Goal: Task Accomplishment & Management: Use online tool/utility

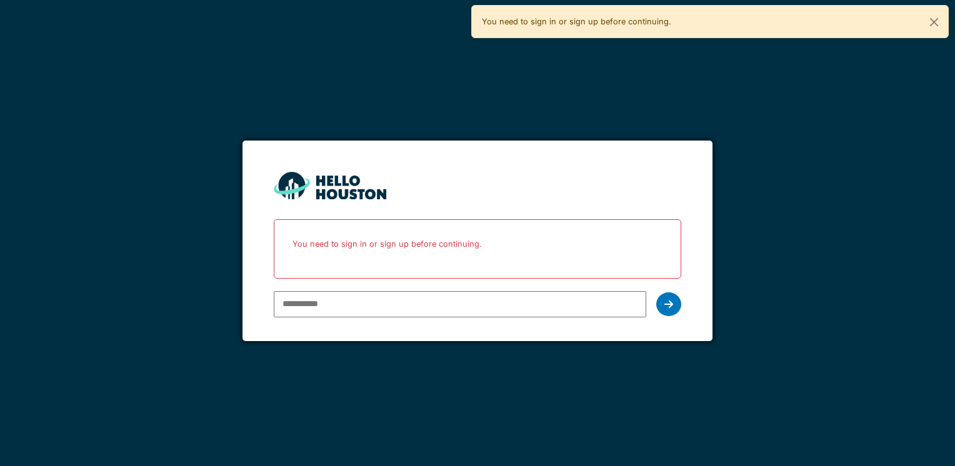
click at [322, 317] on div at bounding box center [460, 304] width 372 height 36
click at [311, 295] on input "email" at bounding box center [460, 304] width 372 height 26
type input "**********"
click at [670, 304] on icon at bounding box center [668, 304] width 9 height 10
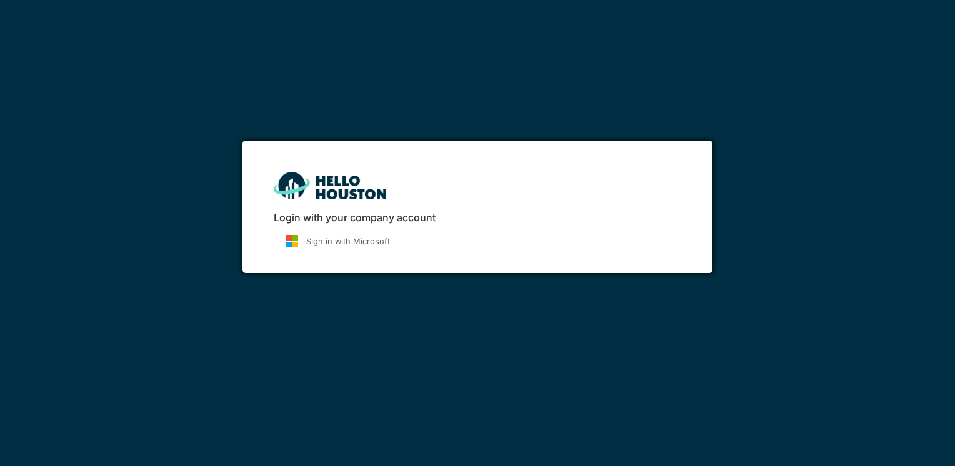
click at [344, 231] on button "Sign in with Microsoft" at bounding box center [334, 242] width 121 height 26
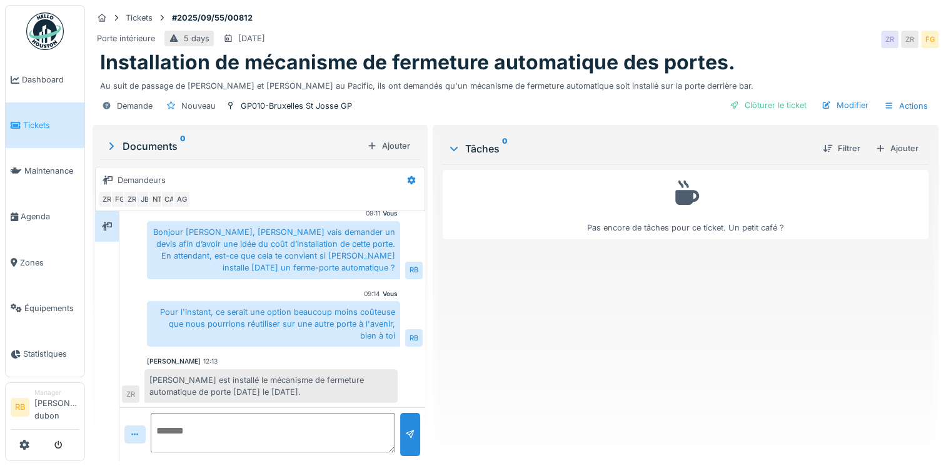
scroll to position [9, 0]
click at [229, 381] on div "[PERSON_NAME] est installé le mécanisme de fermeture automatique de porte [DATE…" at bounding box center [270, 386] width 253 height 34
click at [218, 416] on textarea at bounding box center [273, 433] width 244 height 40
